Goal: Task Accomplishment & Management: Use online tool/utility

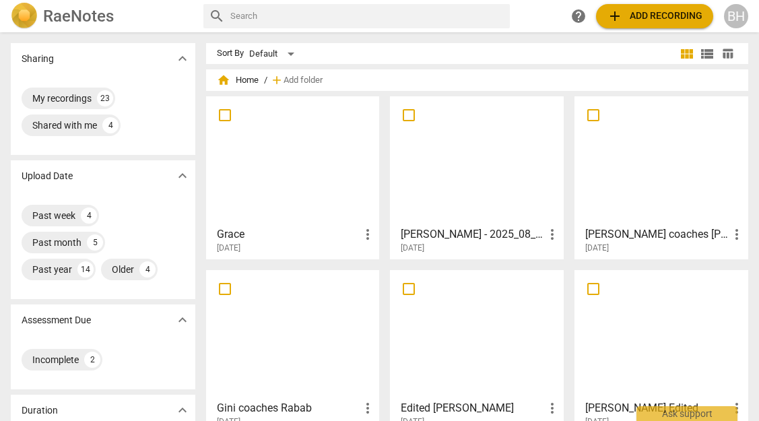
click at [504, 151] on div at bounding box center [477, 160] width 164 height 119
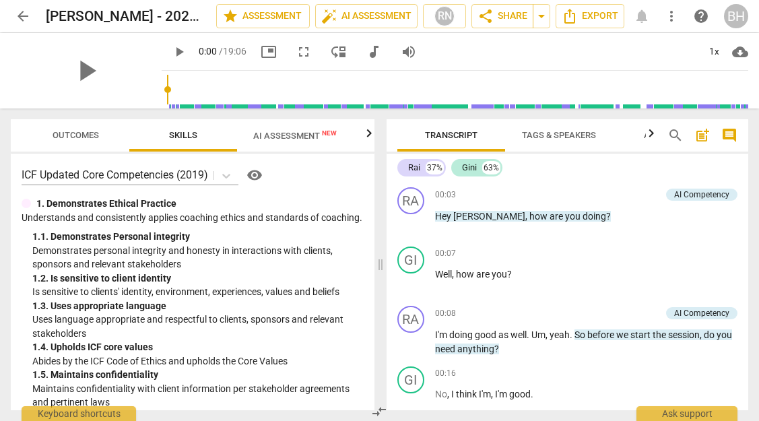
click at [292, 138] on span "AI Assessment New" at bounding box center [294, 136] width 83 height 10
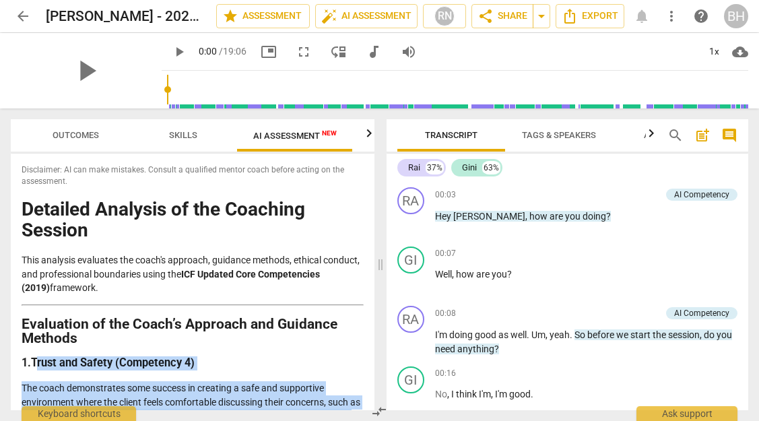
drag, startPoint x: 210, startPoint y: 308, endPoint x: 38, endPoint y: 357, distance: 178.6
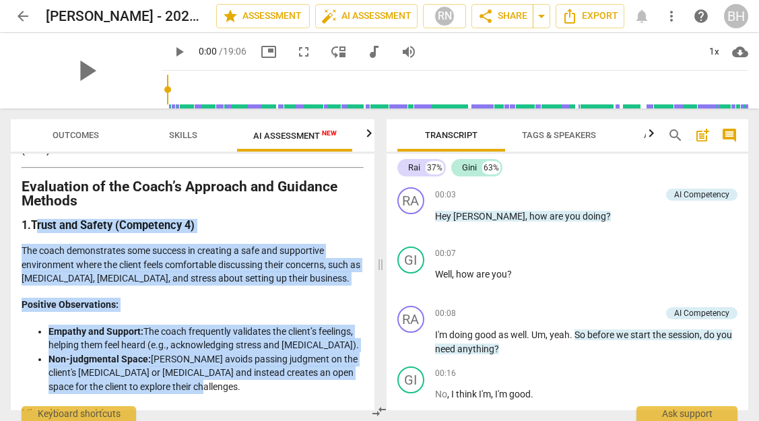
scroll to position [138, 0]
click at [56, 267] on p "The coach demonstrates some success in creating a safe and supportive environme…" at bounding box center [193, 264] width 342 height 42
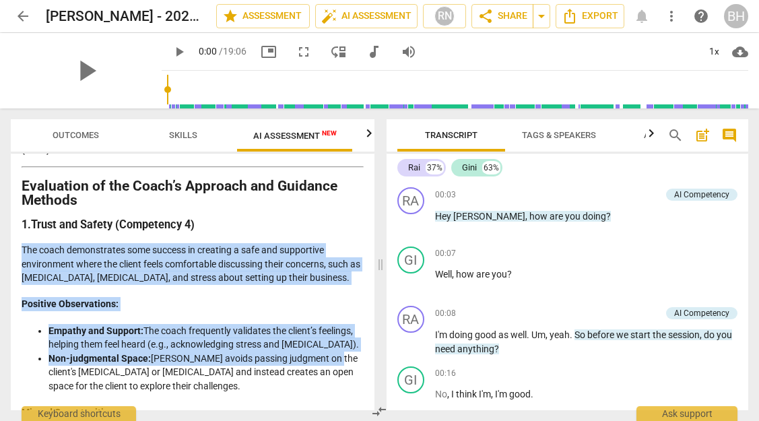
drag, startPoint x: 23, startPoint y: 248, endPoint x: 321, endPoint y: 356, distance: 317.4
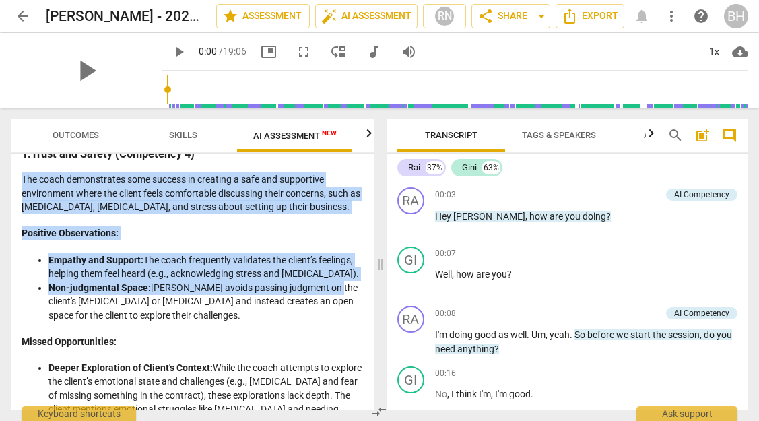
scroll to position [207, 0]
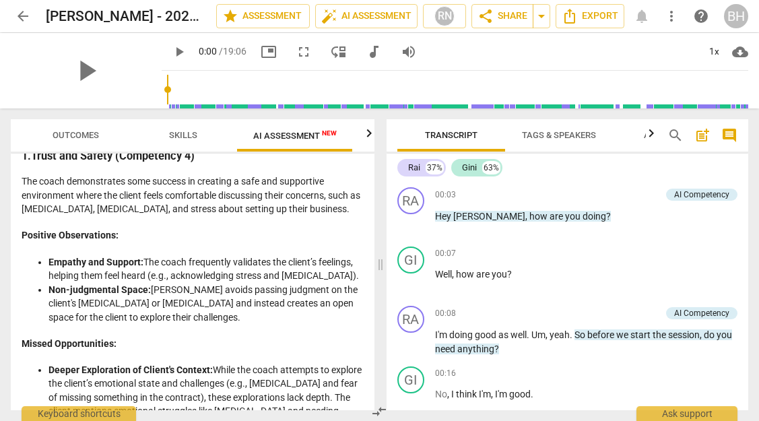
click at [228, 317] on li "Non-judgmental Space: [PERSON_NAME] avoids passing judgment on the client's [ME…" at bounding box center [205, 304] width 315 height 42
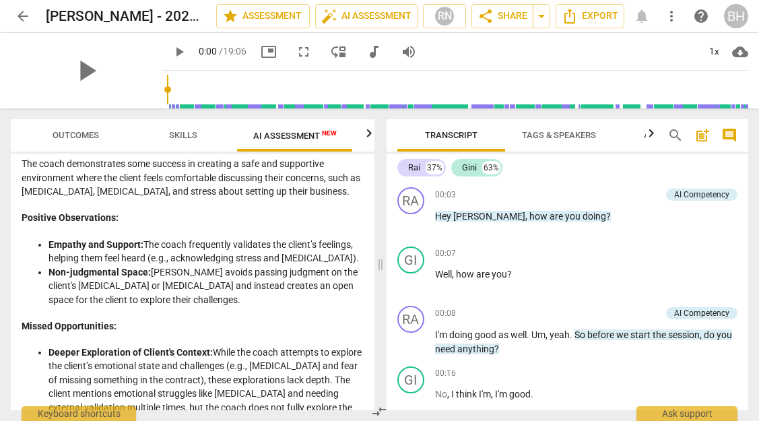
scroll to position [217, 0]
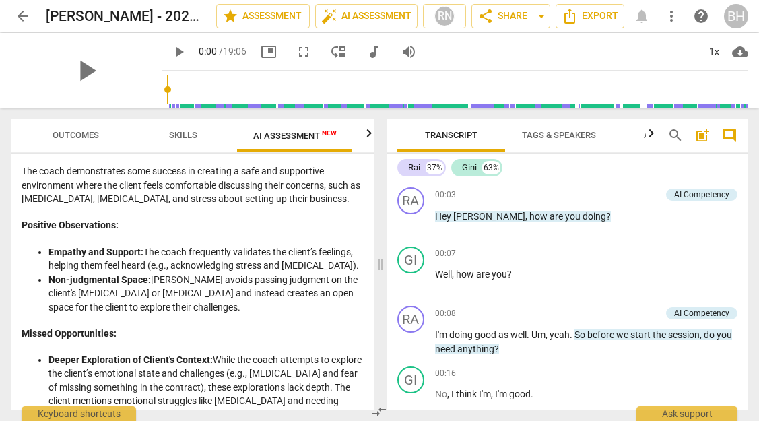
click at [227, 303] on li "Non-judgmental Space: [PERSON_NAME] avoids passing judgment on the client's [ME…" at bounding box center [205, 294] width 315 height 42
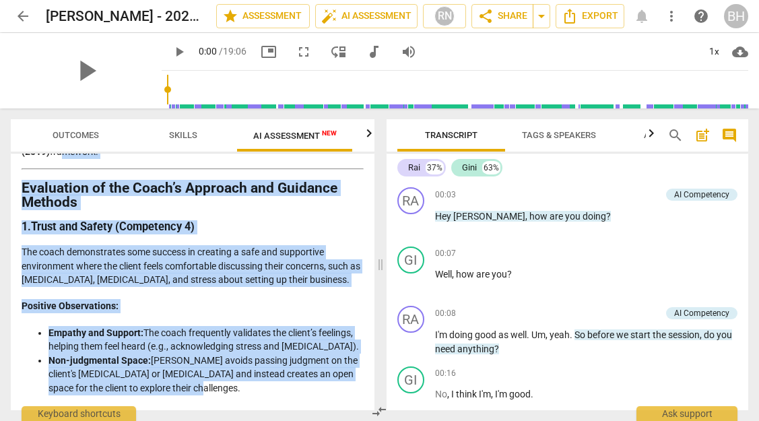
scroll to position [117, 0]
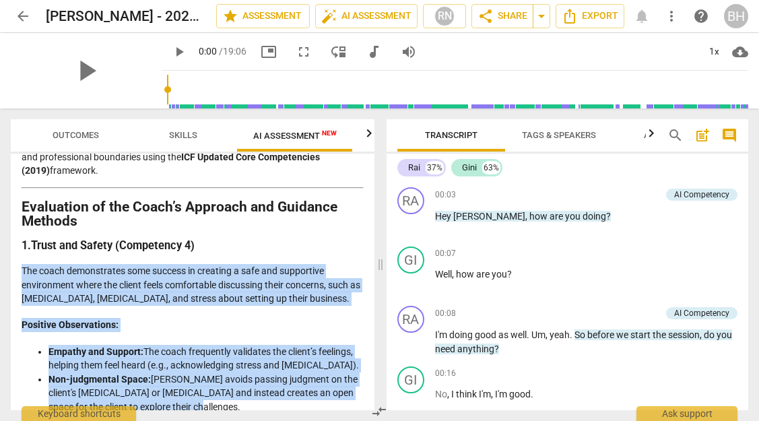
drag, startPoint x: 227, startPoint y: 304, endPoint x: 23, endPoint y: 261, distance: 208.5
copy div "The coach demonstrates some success in creating a safe and supportive environme…"
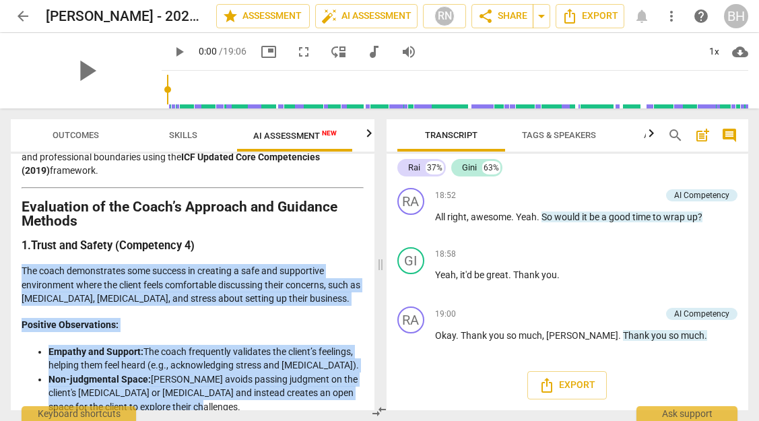
scroll to position [5026, 0]
click at [290, 288] on p "The coach demonstrates some success in creating a safe and supportive environme…" at bounding box center [193, 285] width 342 height 42
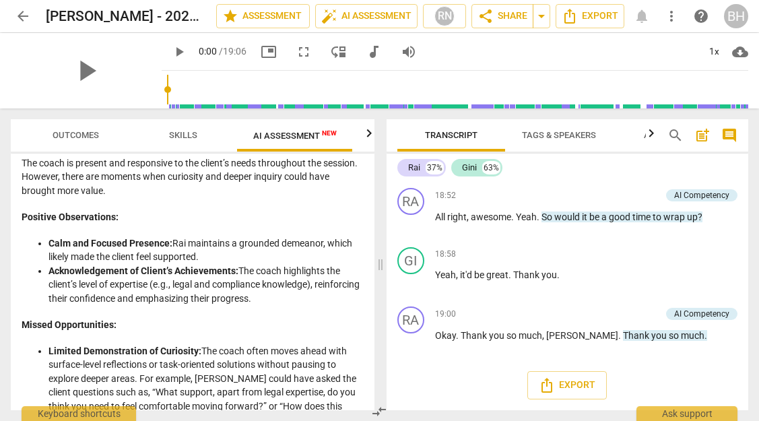
scroll to position [586, 0]
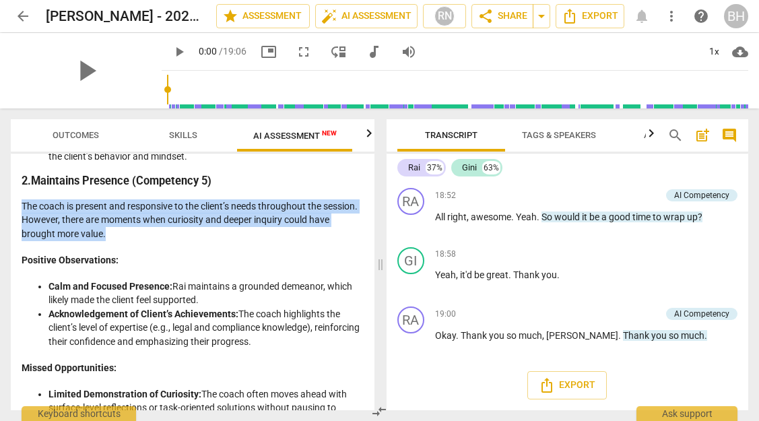
drag, startPoint x: 150, startPoint y: 237, endPoint x: 20, endPoint y: 204, distance: 134.1
click at [20, 204] on div "Disclaimer: AI can make mistakes. Consult a qualified mentor coach before actin…" at bounding box center [193, 282] width 364 height 257
copy p "The coach is present and responsive to the client’s needs throughout the sessio…"
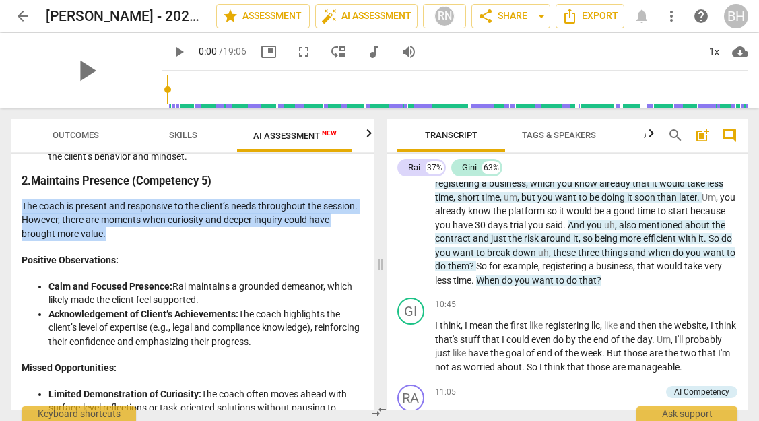
drag, startPoint x: 303, startPoint y: 345, endPoint x: 39, endPoint y: 288, distance: 270.1
click at [39, 288] on ul "Calm and Focused Presence: Rai maintains a grounded demeanor, which likely made…" at bounding box center [193, 313] width 342 height 69
copy ul "Calm and Focused Presence: Rai maintains a grounded demeanor, which likely made…"
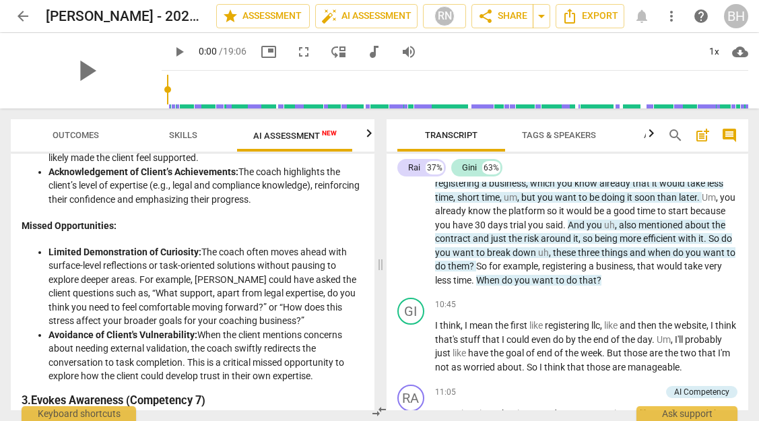
scroll to position [746, 0]
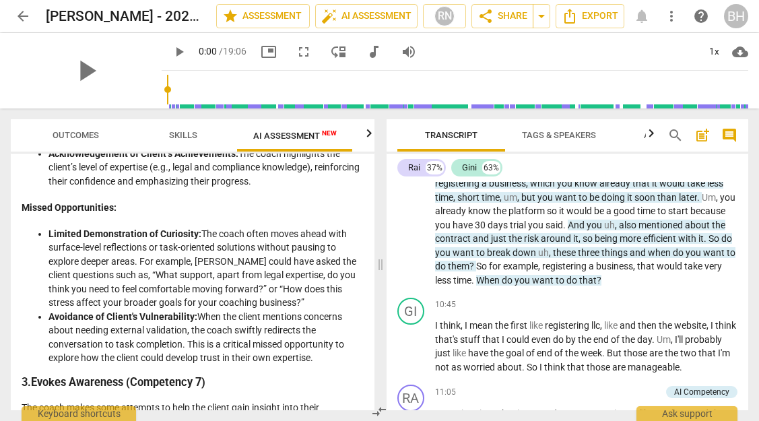
drag, startPoint x: 320, startPoint y: 360, endPoint x: 40, endPoint y: 236, distance: 306.6
click at [40, 236] on ul "Limited Demonstration of Curiosity: The coach often moves ahead with surface-le…" at bounding box center [193, 296] width 342 height 138
copy ul "Limited Demonstration of Curiosity: The coach often moves ahead with surface-le…"
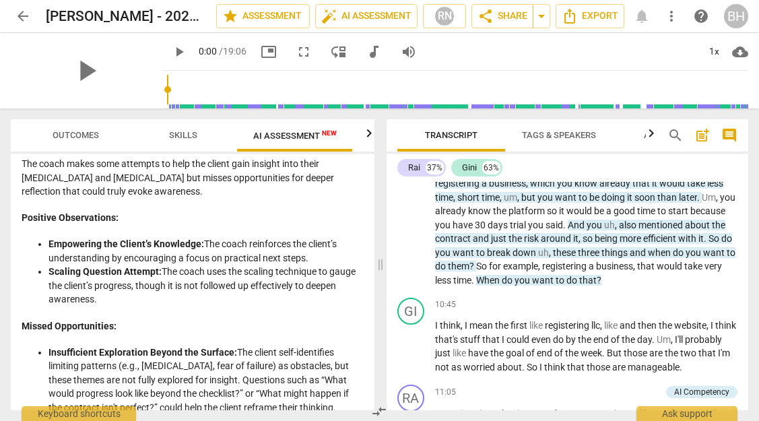
scroll to position [988, 0]
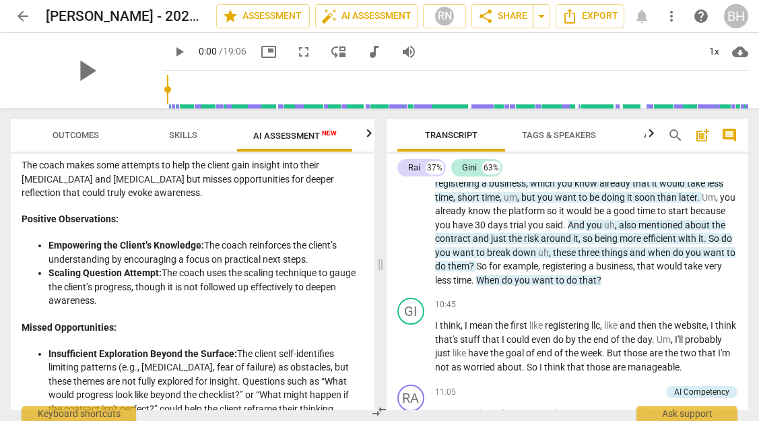
drag, startPoint x: 125, startPoint y: 300, endPoint x: 47, endPoint y: 241, distance: 97.5
click at [46, 241] on ul "Empowering the Client’s Knowledge: The coach reinforces the client’s understand…" at bounding box center [193, 272] width 342 height 69
copy ul "Empowering the Client’s Knowledge: The coach reinforces the client’s understand…"
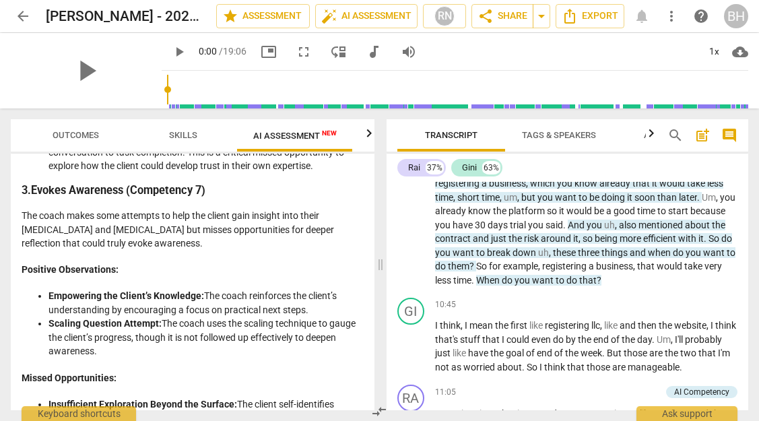
scroll to position [937, 0]
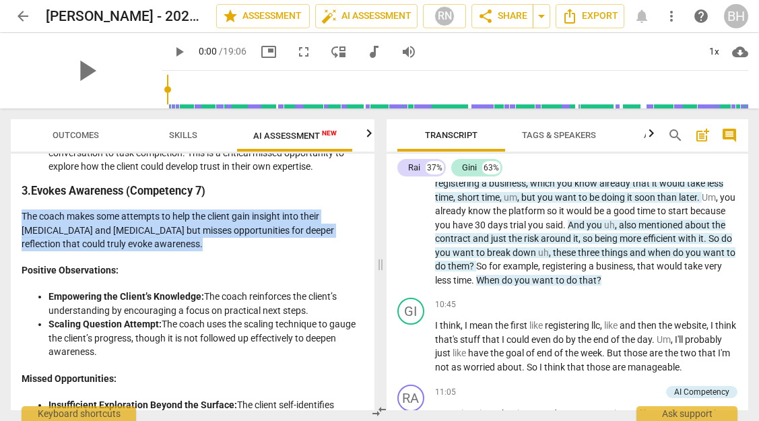
drag, startPoint x: 168, startPoint y: 243, endPoint x: 17, endPoint y: 222, distance: 153.0
click at [17, 222] on div "Disclaimer: AI can make mistakes. Consult a qualified mentor coach before actin…" at bounding box center [193, 282] width 364 height 257
copy p "The coach makes some attempts to help the client gain insight into their [MEDIC…"
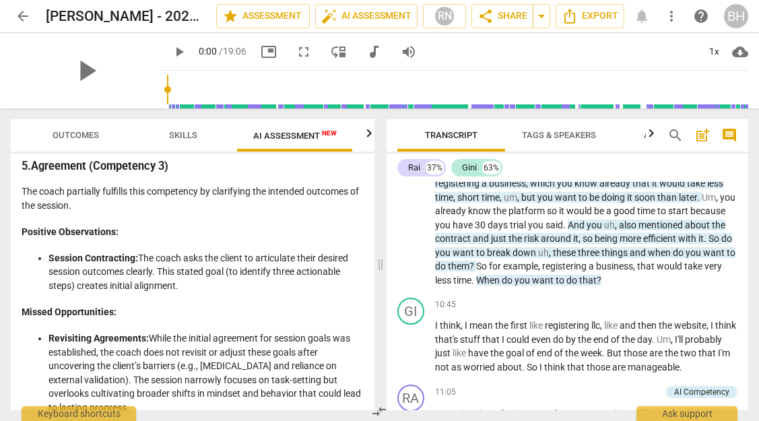
scroll to position [1588, 0]
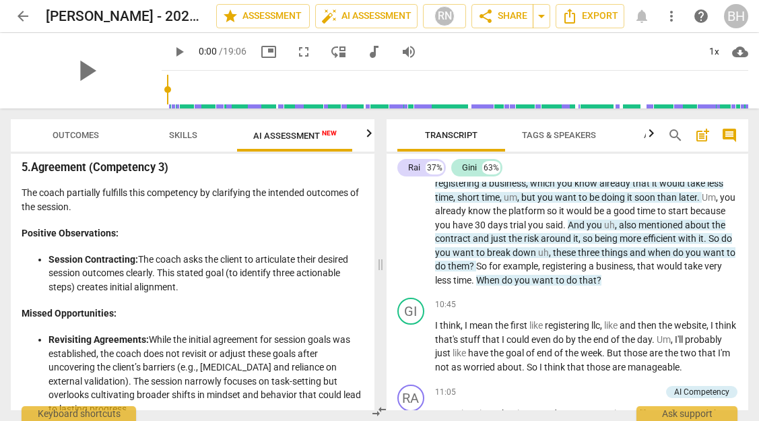
drag, startPoint x: 199, startPoint y: 273, endPoint x: 141, endPoint y: 247, distance: 63.0
click at [141, 252] on li "Session Contracting: The coach asks the client to articulate their desired sess…" at bounding box center [205, 273] width 315 height 42
copy li "The coach asks the client to articulate their desired session outcomes clearly.…"
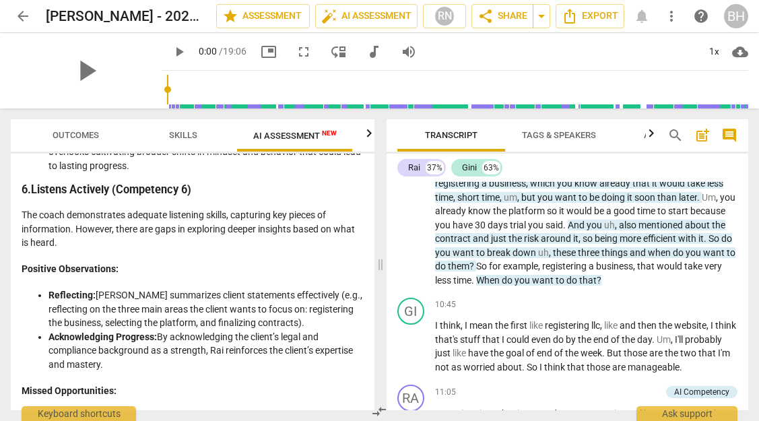
scroll to position [1844, 0]
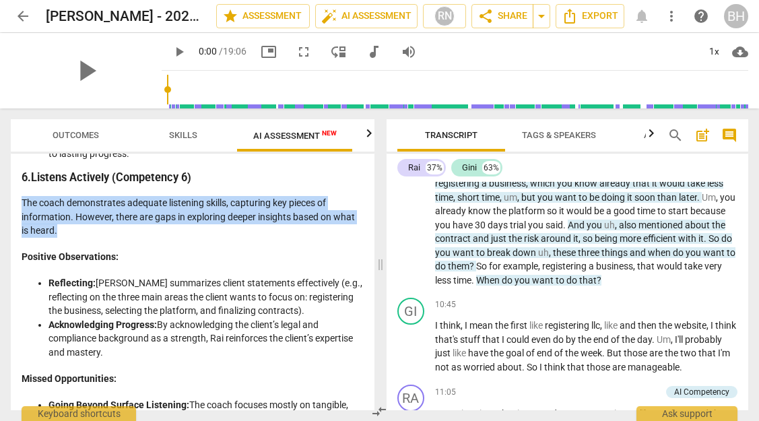
drag, startPoint x: 86, startPoint y: 220, endPoint x: 13, endPoint y: 191, distance: 78.3
click at [13, 191] on div "Disclaimer: AI can make mistakes. Consult a qualified mentor coach before actin…" at bounding box center [193, 282] width 364 height 257
copy p "The coach demonstrates adequate listening skills, capturing key pieces of infor…"
drag, startPoint x: 149, startPoint y: 336, endPoint x: 48, endPoint y: 272, distance: 119.0
click at [48, 276] on ul "Reflecting: [PERSON_NAME] summarizes client statements effectively (e.g., refle…" at bounding box center [193, 317] width 342 height 83
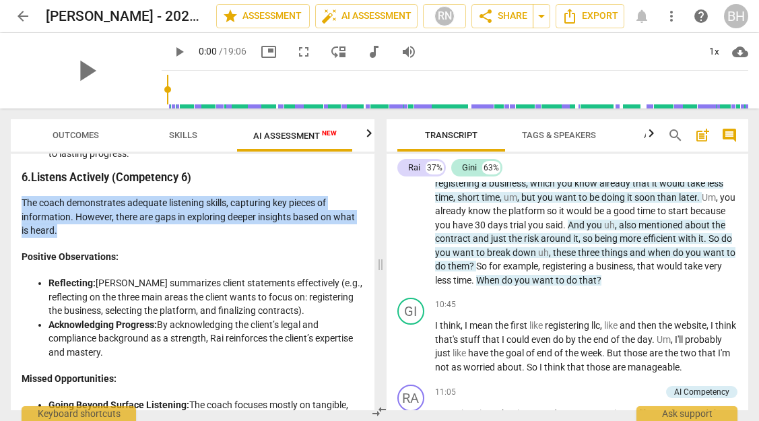
copy ul "Reflecting: [PERSON_NAME] summarizes client statements effectively (e.g., refle…"
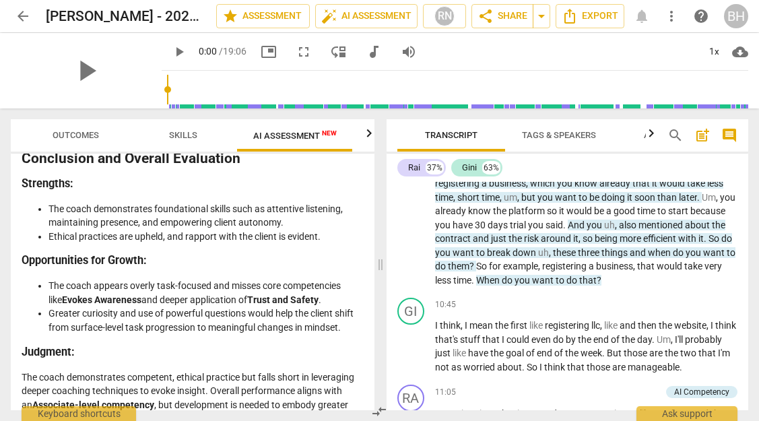
scroll to position [2854, 0]
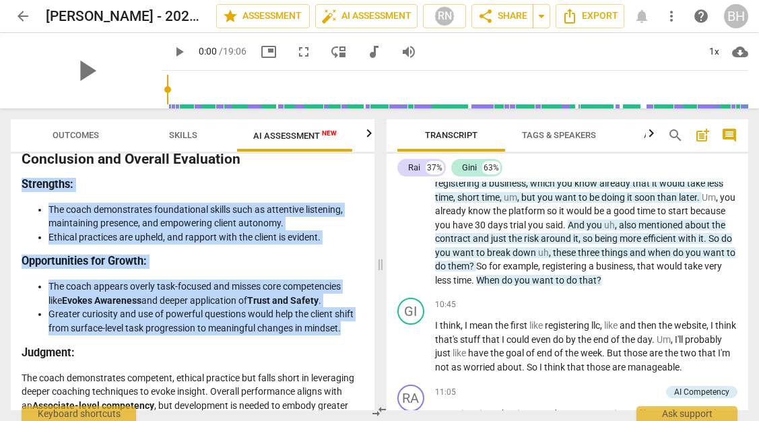
drag, startPoint x: 348, startPoint y: 324, endPoint x: 21, endPoint y: 184, distance: 355.9
copy div "Strengths: The coach demonstrates foundational skills such as attentive listeni…"
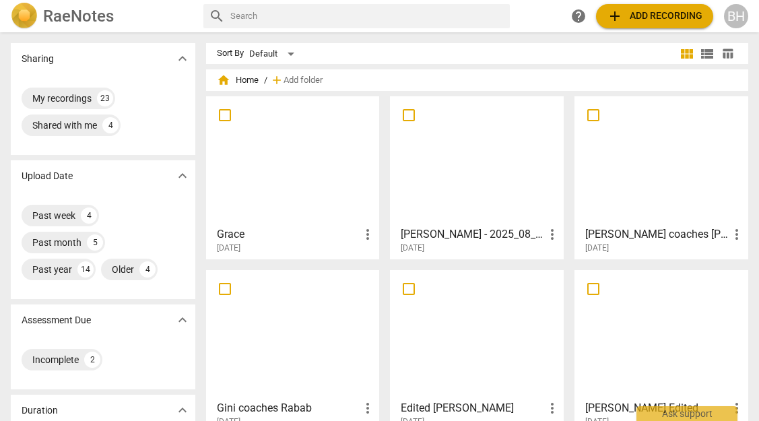
click at [295, 182] on div at bounding box center [293, 160] width 164 height 119
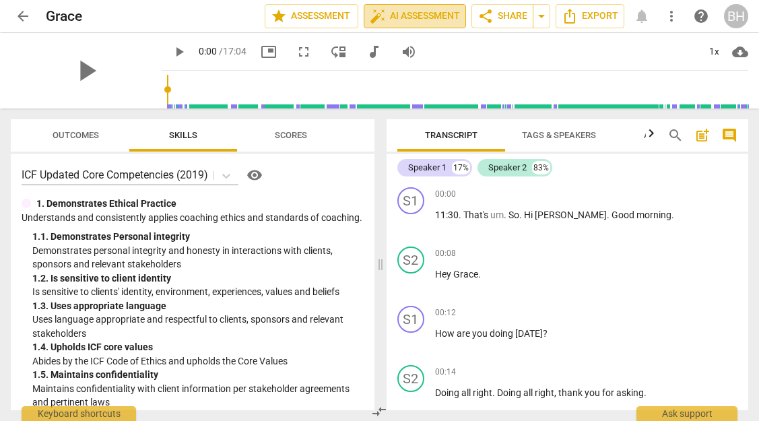
click at [416, 10] on span "auto_fix_high AI Assessment" at bounding box center [415, 16] width 90 height 16
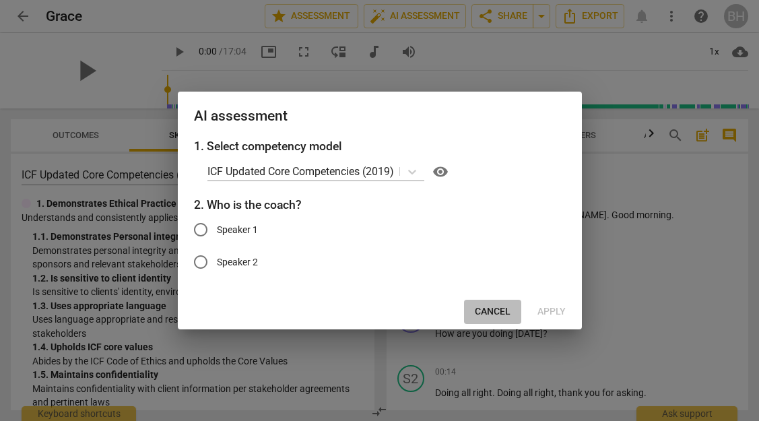
click at [486, 307] on span "Cancel" at bounding box center [493, 311] width 36 height 13
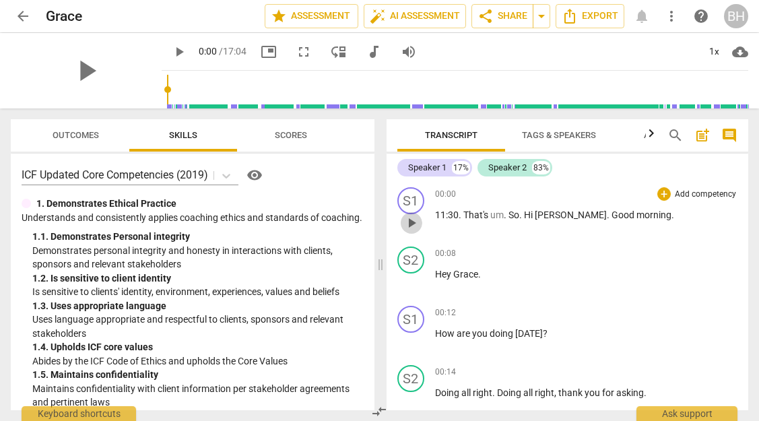
click at [415, 219] on span "play_arrow" at bounding box center [411, 223] width 16 height 16
click at [420, 199] on div "S1" at bounding box center [410, 200] width 27 height 27
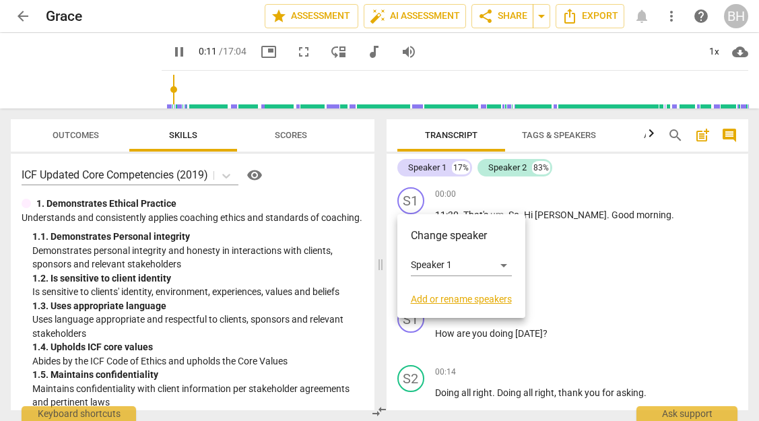
click at [435, 298] on link "Add or rename speakers" at bounding box center [461, 299] width 101 height 11
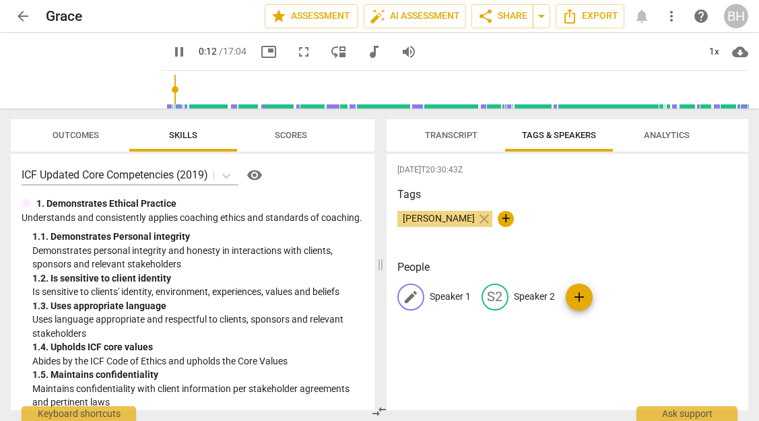
click at [440, 300] on p "Speaker 1" at bounding box center [450, 297] width 41 height 14
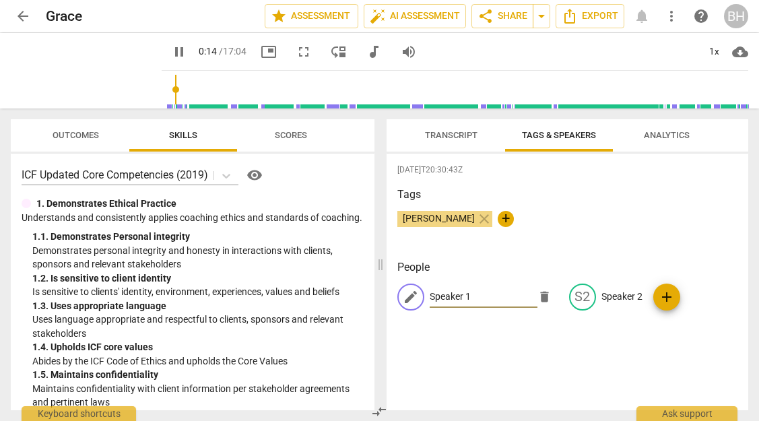
type input "14"
type input "G"
type input "15"
type input "Gr"
type input "15"
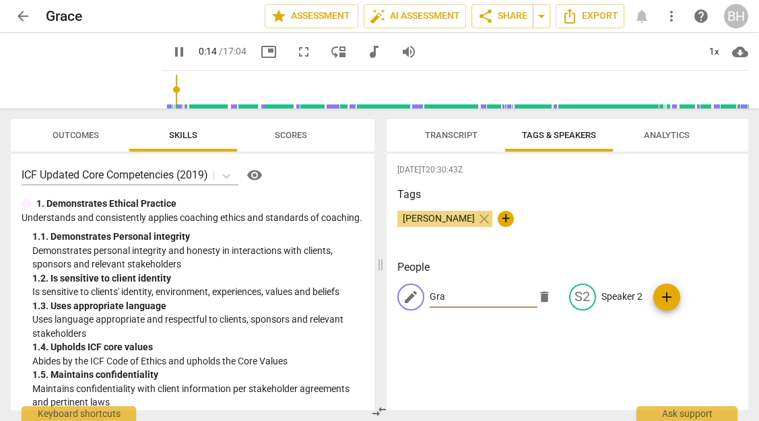
type input "Grac"
type input "16"
type input "Grace"
type input "17"
type input "Grace"
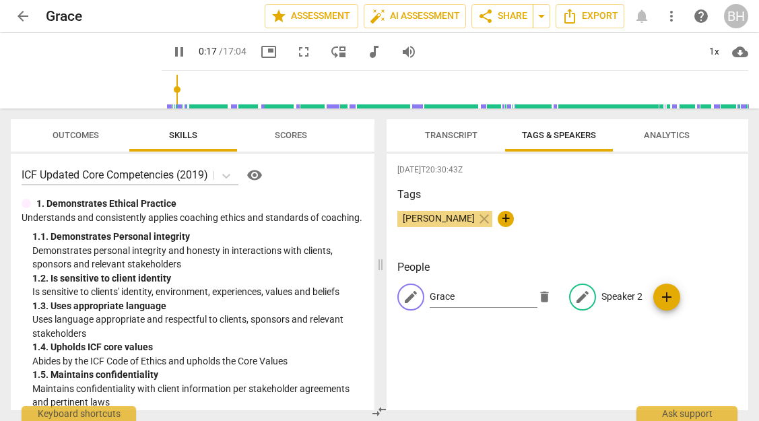
click at [626, 298] on p "Speaker 2" at bounding box center [621, 297] width 41 height 14
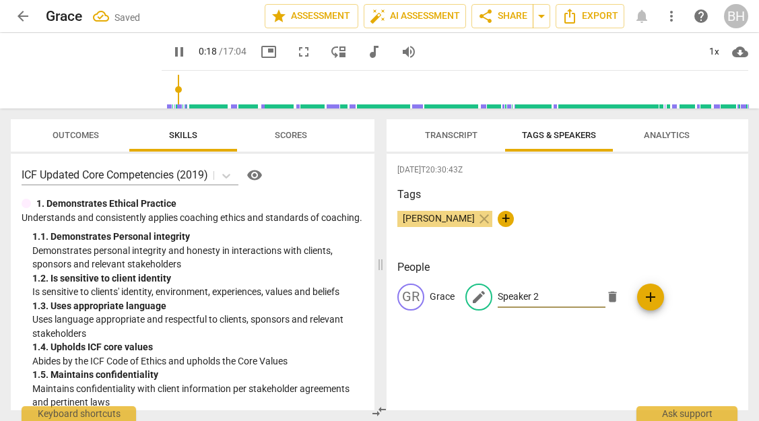
type input "19"
type input "C"
type input "20"
type input "Co"
type input "21"
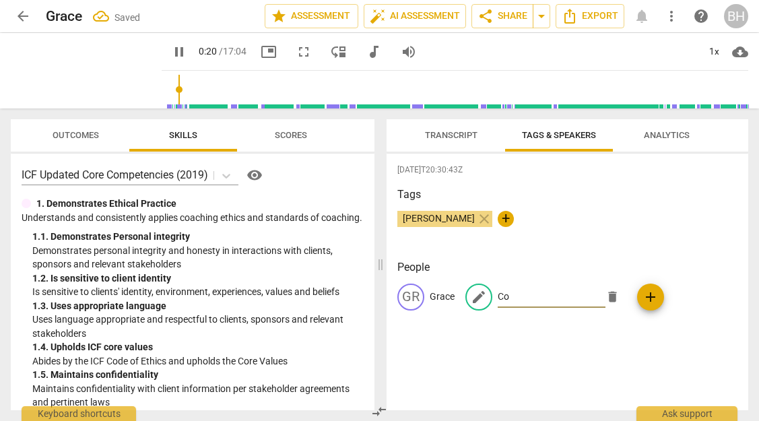
type input "Cor"
type input "21"
type input "Corr"
type input "22"
type input "Corri"
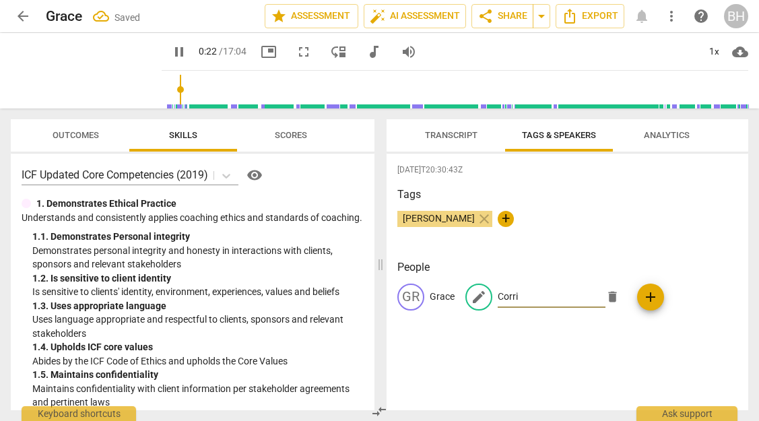
type input "23"
type input "Corrine"
type input "23"
type input "Corrine"
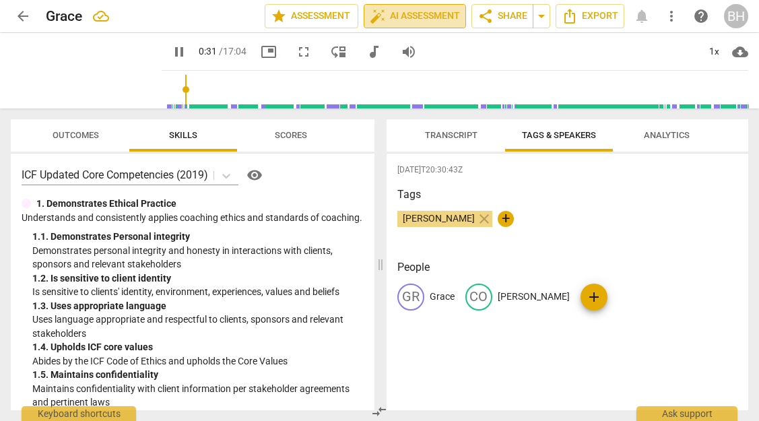
click at [417, 12] on span "auto_fix_high AI Assessment" at bounding box center [415, 16] width 90 height 16
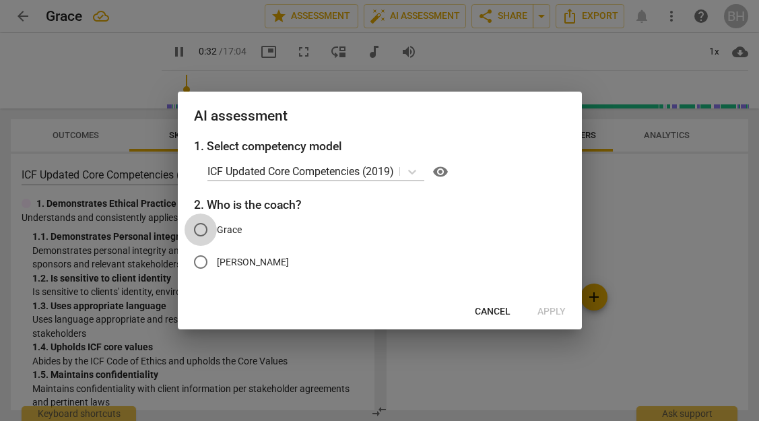
type input "33"
click at [206, 228] on input "Grace" at bounding box center [200, 229] width 32 height 32
radio input "true"
click at [541, 311] on span "Apply" at bounding box center [551, 311] width 28 height 13
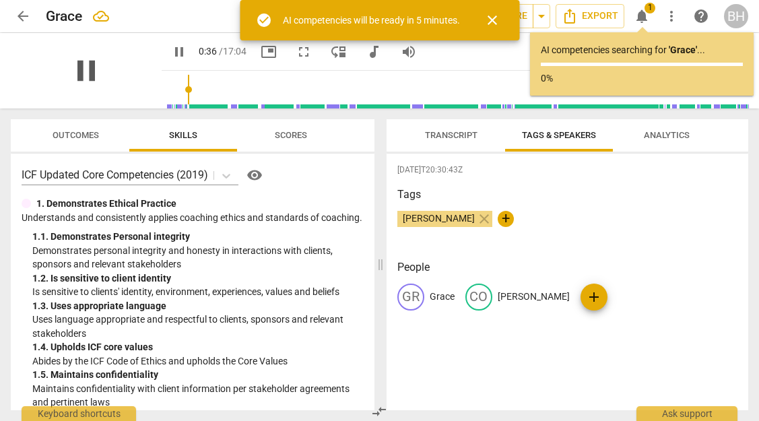
click at [79, 69] on span "pause" at bounding box center [86, 70] width 35 height 35
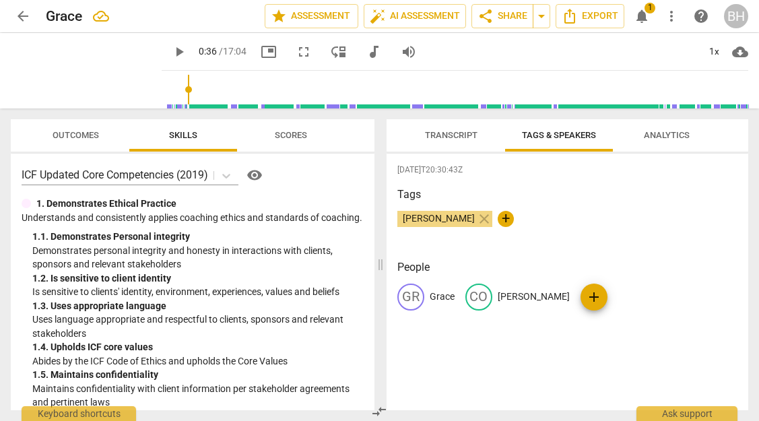
type input "37"
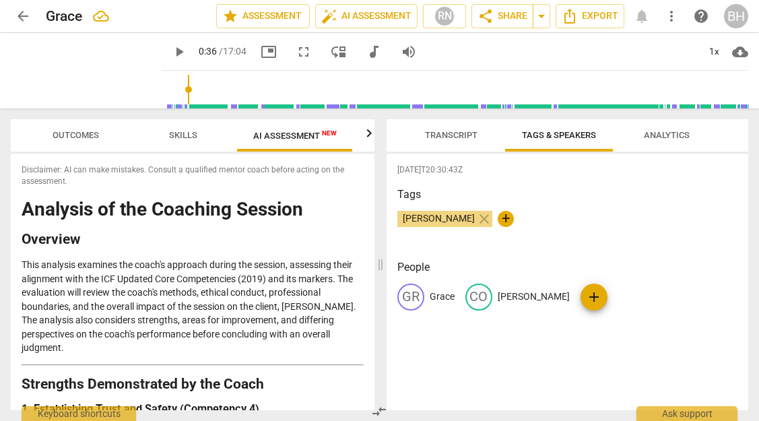
click at [300, 138] on span "AI Assessment New" at bounding box center [294, 136] width 83 height 10
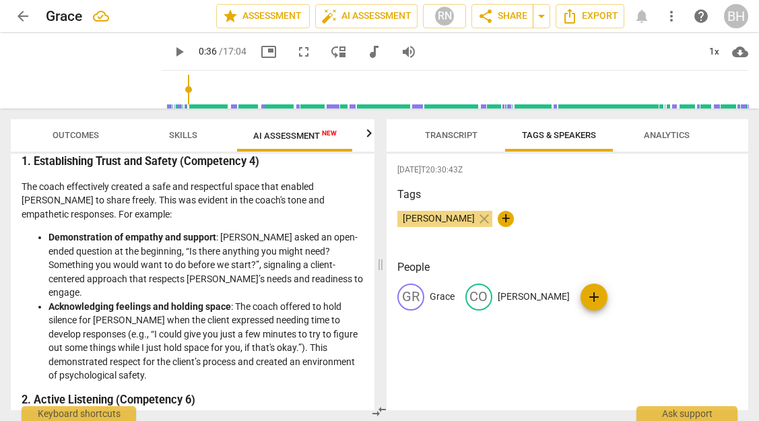
scroll to position [247, 0]
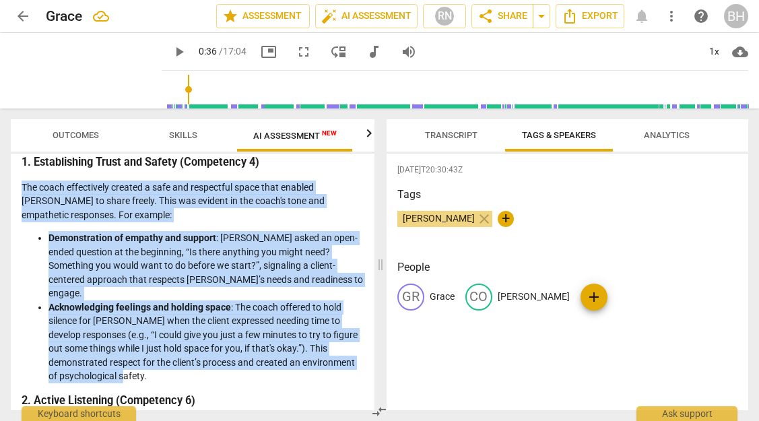
drag, startPoint x: 160, startPoint y: 361, endPoint x: 18, endPoint y: 189, distance: 223.4
click at [18, 189] on div "Disclaimer: AI can make mistakes. Consult a qualified mentor coach before actin…" at bounding box center [193, 282] width 364 height 257
copy div "The coach effectively created a safe and respectful space that enabled Corrine …"
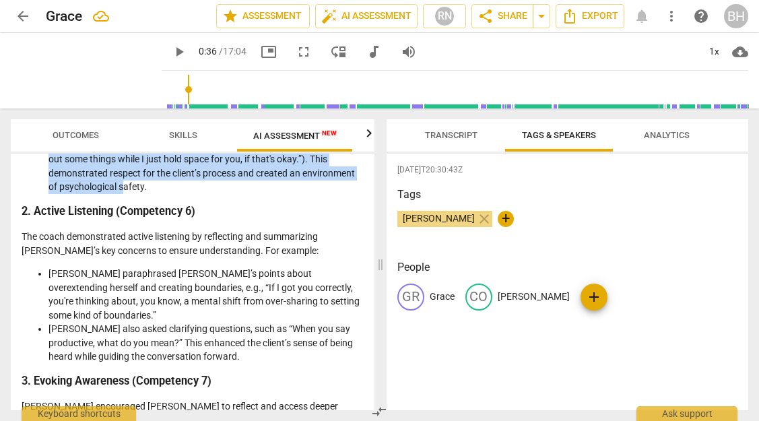
scroll to position [460, 0]
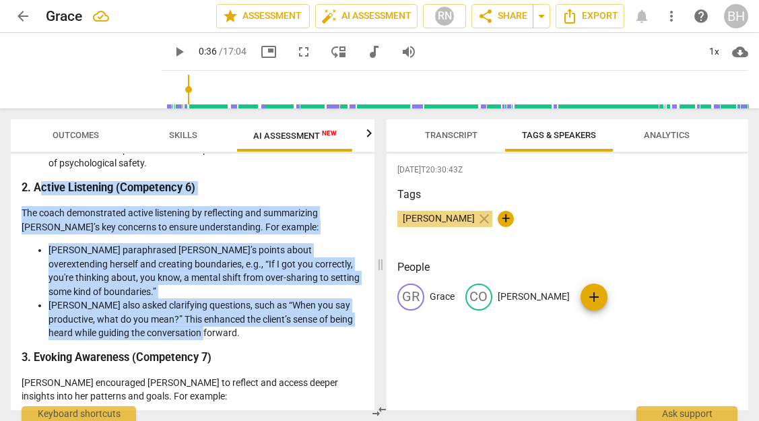
drag, startPoint x: 201, startPoint y: 322, endPoint x: 39, endPoint y: 176, distance: 218.4
click at [182, 318] on li "Grace also asked clarifying questions, such as “When you say productive, what d…" at bounding box center [205, 319] width 315 height 42
drag, startPoint x: 202, startPoint y: 319, endPoint x: 18, endPoint y: 189, distance: 226.1
click at [18, 189] on div "Disclaimer: AI can make mistakes. Consult a qualified mentor coach before actin…" at bounding box center [193, 282] width 364 height 257
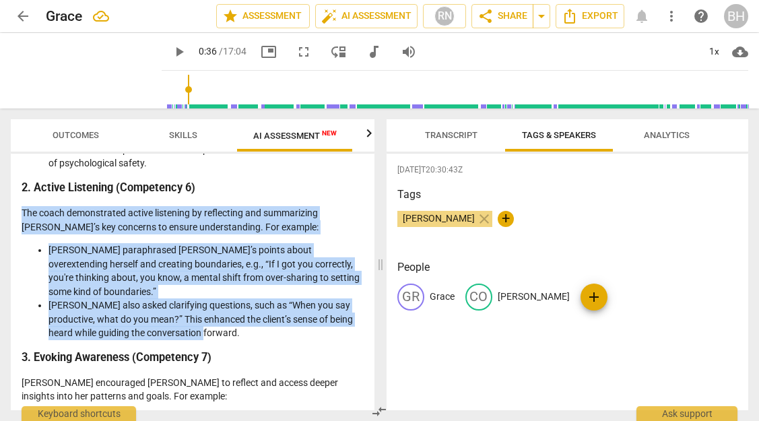
copy div "The coach demonstrated active listening by reflecting and summarizing Corrine’s…"
click at [468, 139] on span "Transcript" at bounding box center [451, 135] width 53 height 10
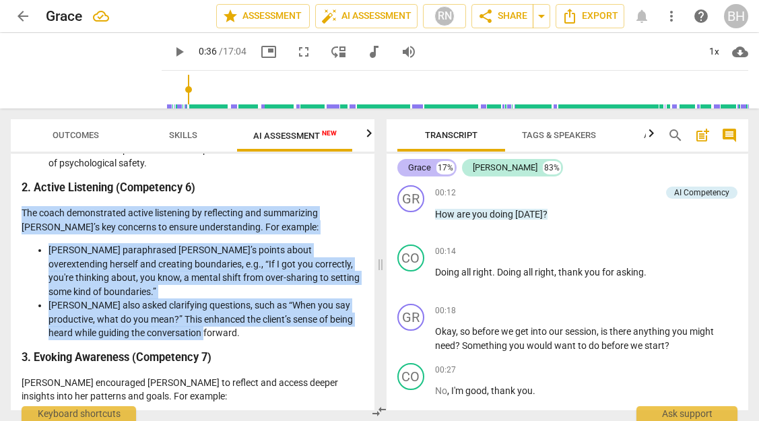
click at [419, 174] on div "Grace 17%" at bounding box center [426, 168] width 59 height 18
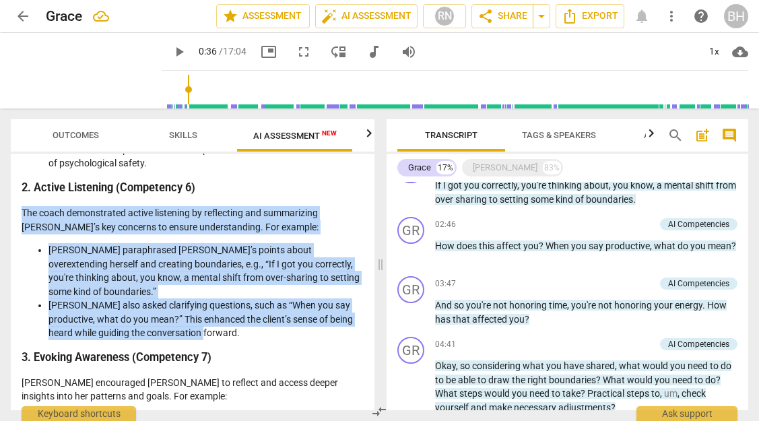
scroll to position [316, 0]
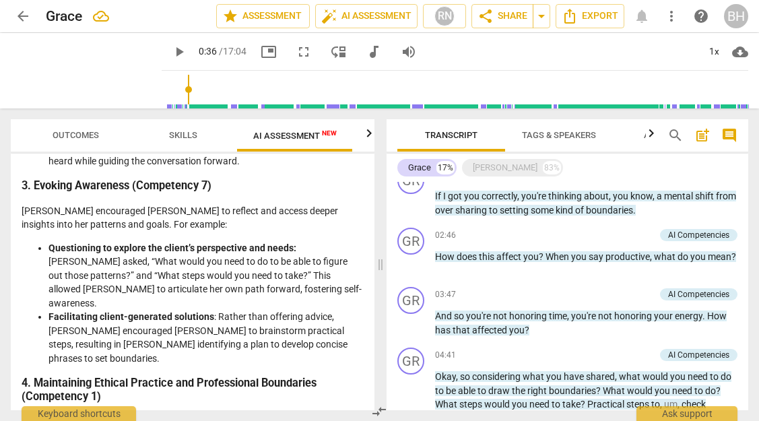
scroll to position [638, 0]
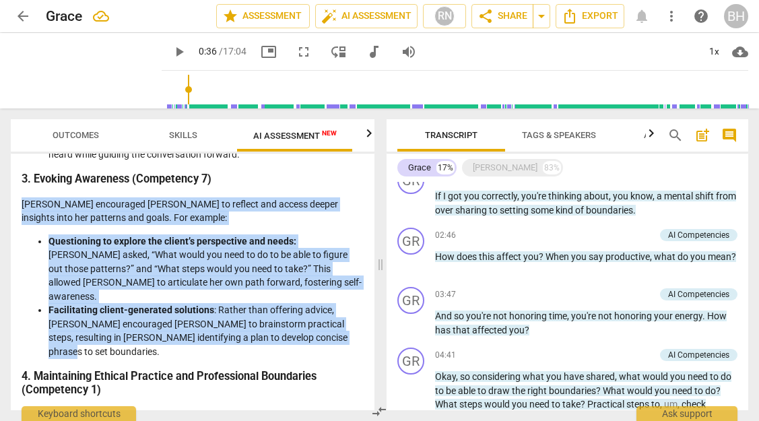
drag, startPoint x: 332, startPoint y: 312, endPoint x: 22, endPoint y: 193, distance: 332.5
copy div "Grace encouraged Corrine to reflect and access deeper insights into her pattern…"
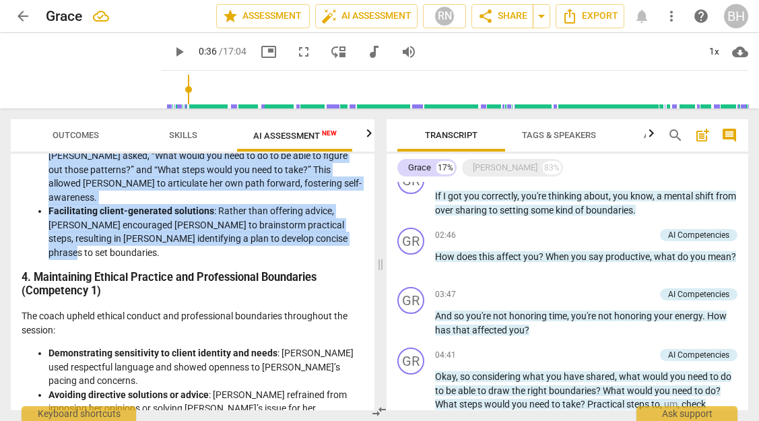
scroll to position [713, 0]
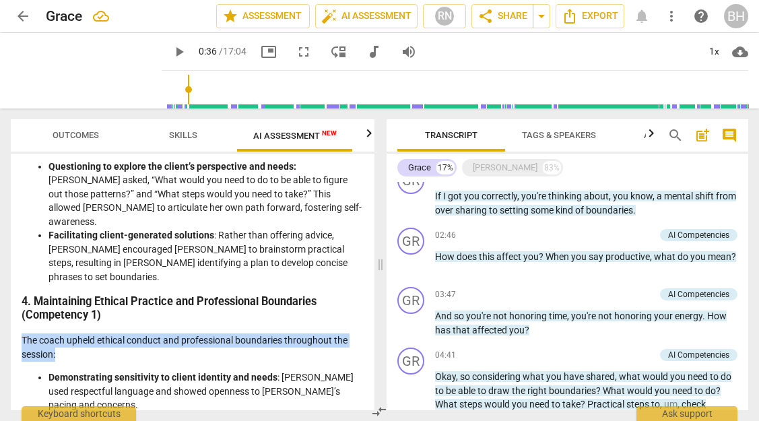
drag, startPoint x: 69, startPoint y: 312, endPoint x: 15, endPoint y: 293, distance: 56.4
click at [15, 293] on div "Disclaimer: AI can make mistakes. Consult a qualified mentor coach before actin…" at bounding box center [193, 282] width 364 height 257
copy p "The coach upheld ethical conduct and professional boundaries throughout the ses…"
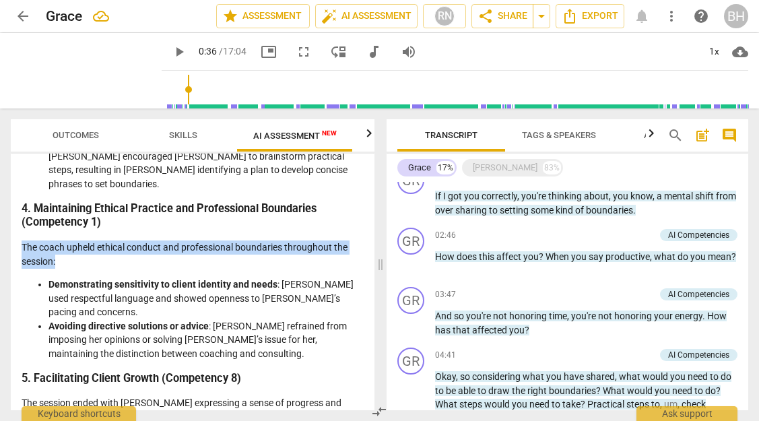
scroll to position [817, 0]
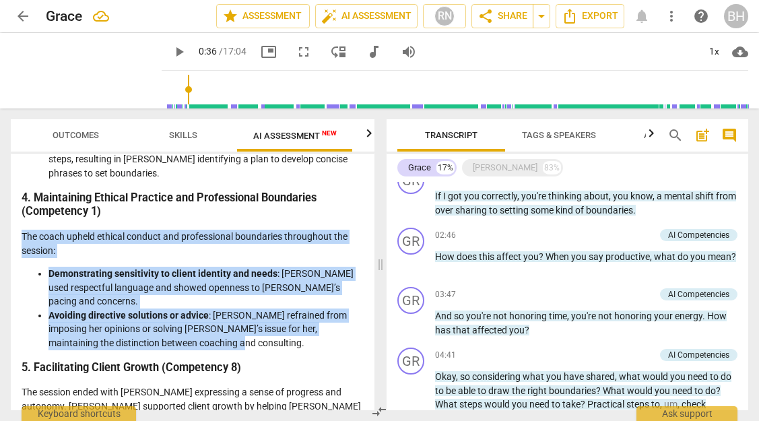
drag, startPoint x: 207, startPoint y: 306, endPoint x: 9, endPoint y: 192, distance: 228.3
click at [9, 192] on div "Outcomes Skills AI Assessment New Scores Disclaimer: AI can make mistakes. Cons…" at bounding box center [190, 264] width 380 height 312
copy div "The coach upheld ethical conduct and professional boundaries throughout the ses…"
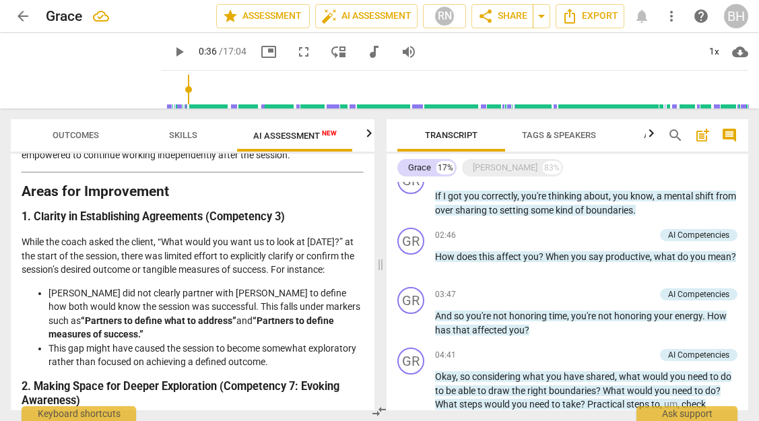
scroll to position [1110, 0]
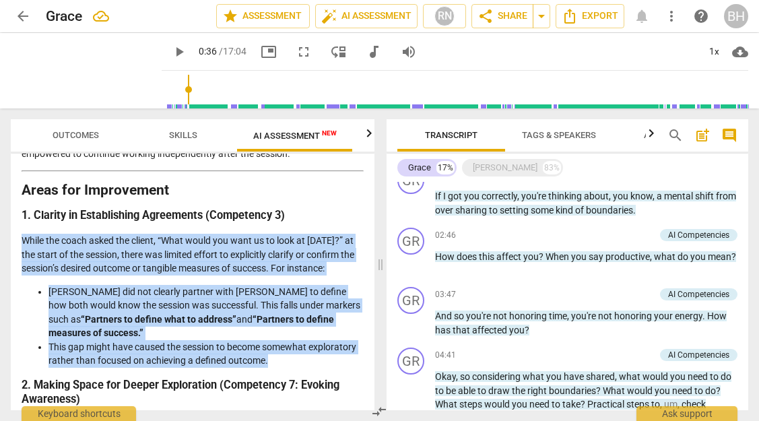
drag, startPoint x: 331, startPoint y: 306, endPoint x: 21, endPoint y: 188, distance: 331.4
click at [21, 188] on div "Disclaimer: AI can make mistakes. Consult a qualified mentor coach before actin…" at bounding box center [193, 282] width 364 height 257
copy div "While the coach asked the client, “What would you want us to look at today?” at…"
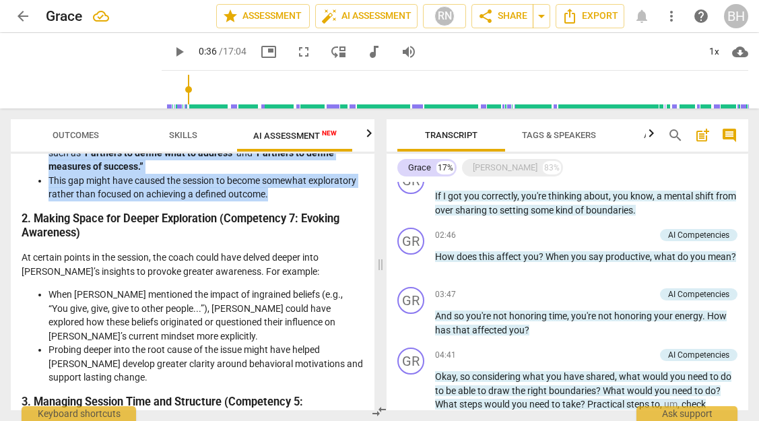
scroll to position [1250, 0]
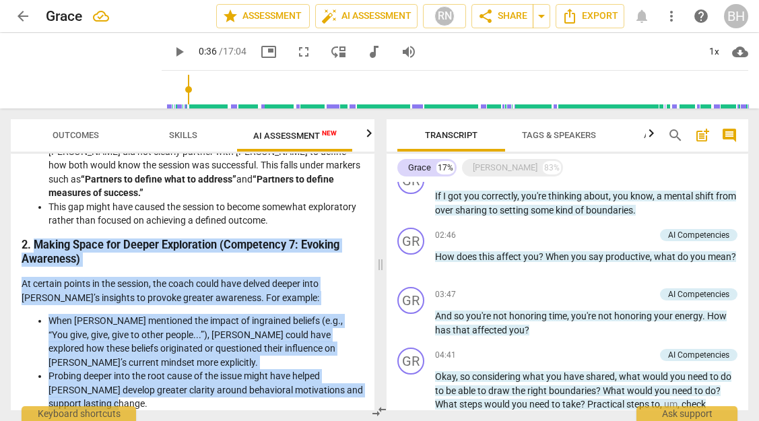
drag, startPoint x: 116, startPoint y: 344, endPoint x: 35, endPoint y: 190, distance: 174.1
click at [35, 190] on div "Analysis of the Coaching Session Overview This analysis examines the coach's ap…" at bounding box center [193, 322] width 342 height 2746
copy div "Making Space for Deeper Exploration (Competency 7: Evoking Awareness) At certai…"
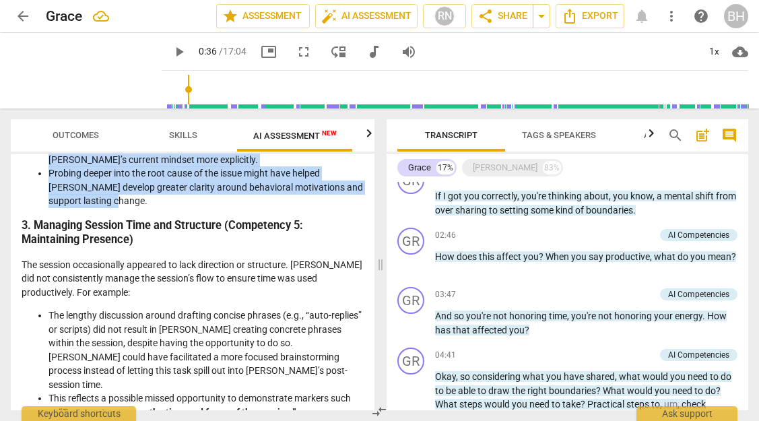
scroll to position [1457, 0]
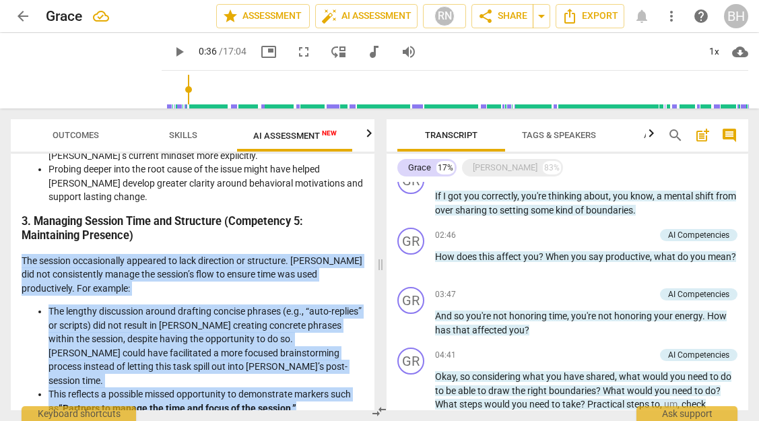
drag, startPoint x: 306, startPoint y: 338, endPoint x: 24, endPoint y: 202, distance: 313.2
click at [23, 203] on div "Analysis of the Coaching Session Overview This analysis examines the coach's ap…" at bounding box center [193, 115] width 342 height 2746
copy div "The session occasionally appeared to lack direction or structure. Grace did not…"
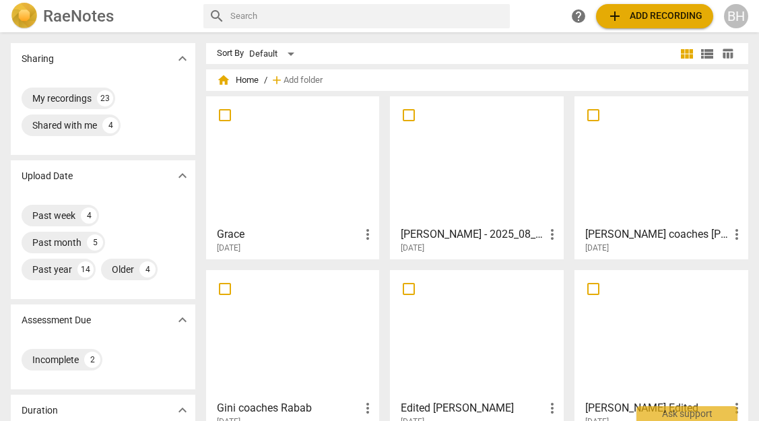
click at [283, 176] on div at bounding box center [293, 160] width 164 height 119
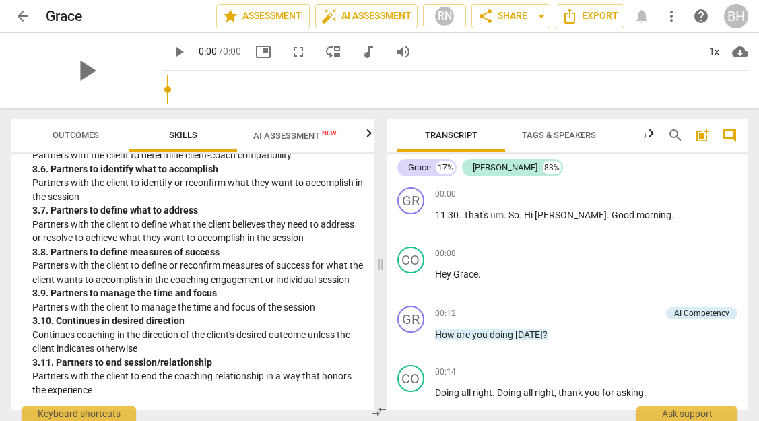
scroll to position [917, 0]
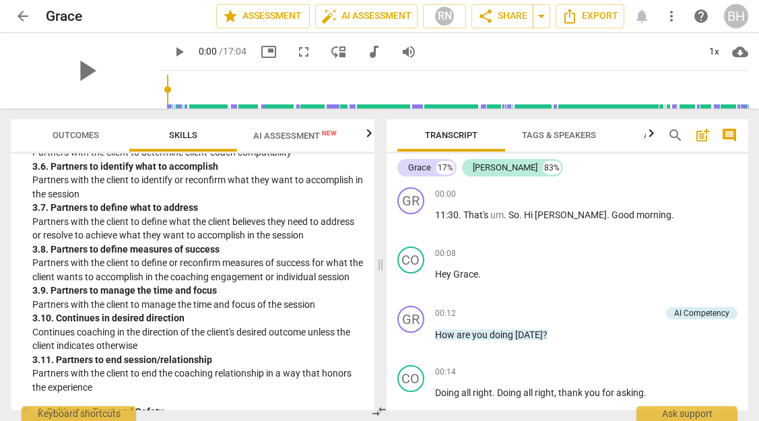
click at [285, 129] on span "AI Assessment New" at bounding box center [295, 135] width 116 height 20
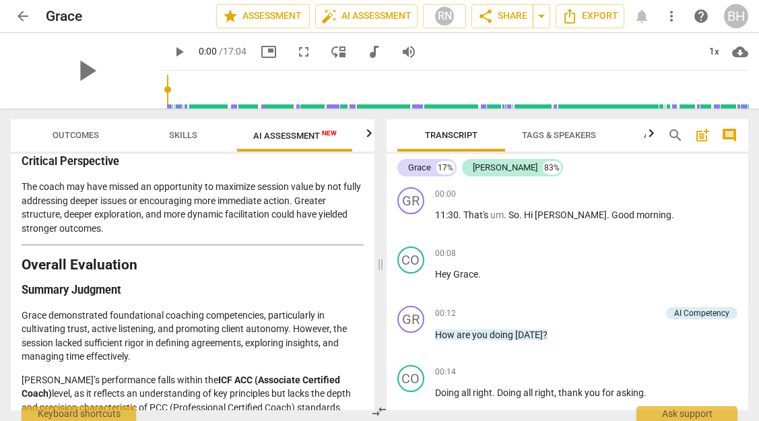
scroll to position [2338, 0]
